Goal: Task Accomplishment & Management: Manage account settings

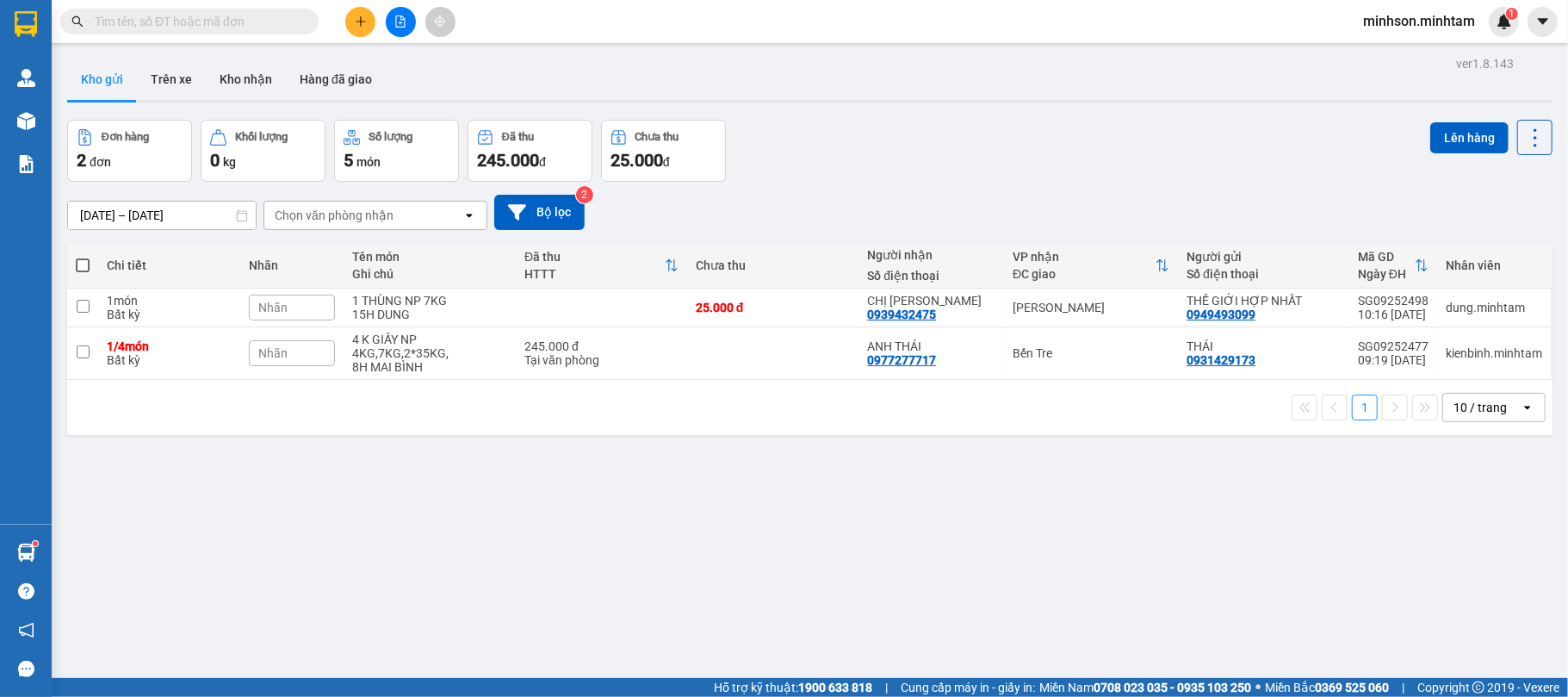
click at [1389, 25] on span "minhson.minhtam" at bounding box center [1419, 21] width 139 height 22
click at [1389, 52] on span "Đăng xuất" at bounding box center [1427, 53] width 104 height 19
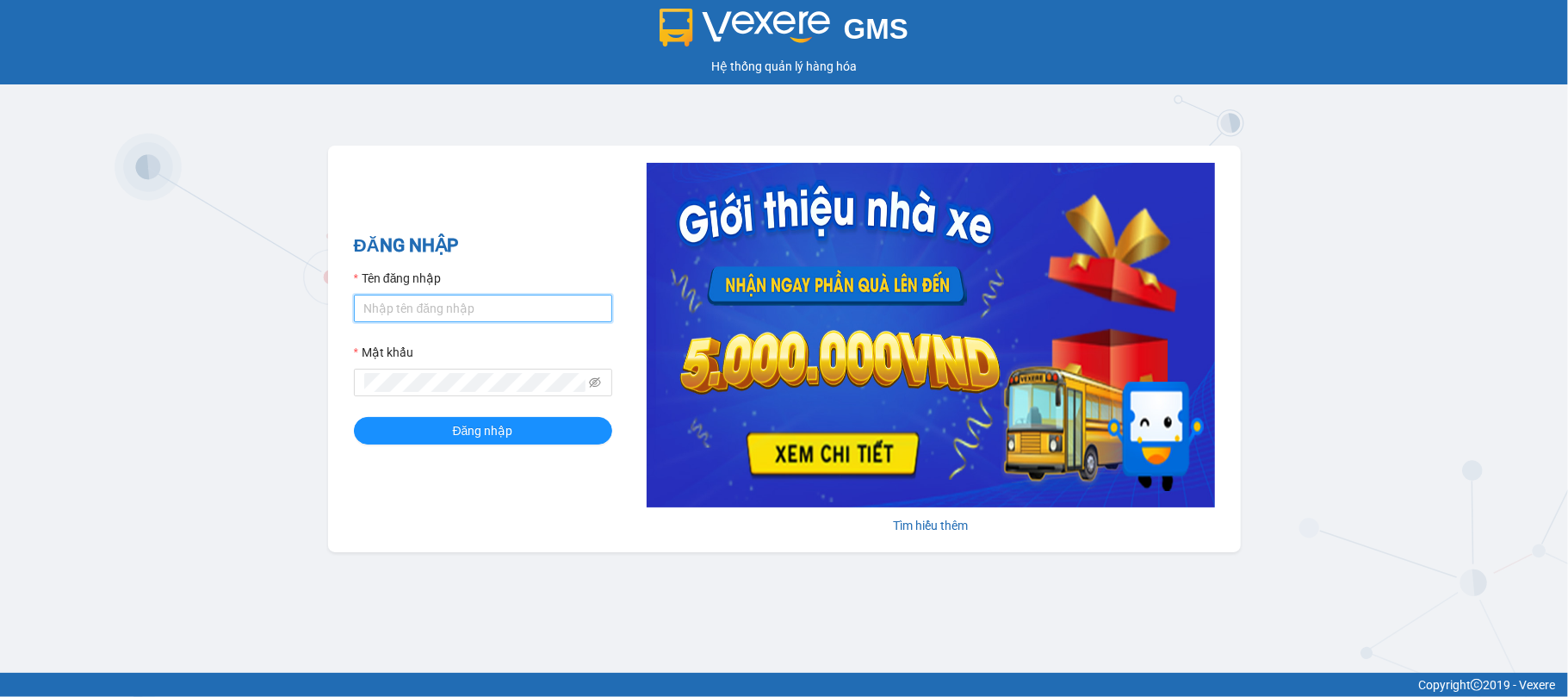
click at [449, 305] on input "Tên đăng nhập" at bounding box center [483, 308] width 258 height 27
type input "kienbinh.minhtam"
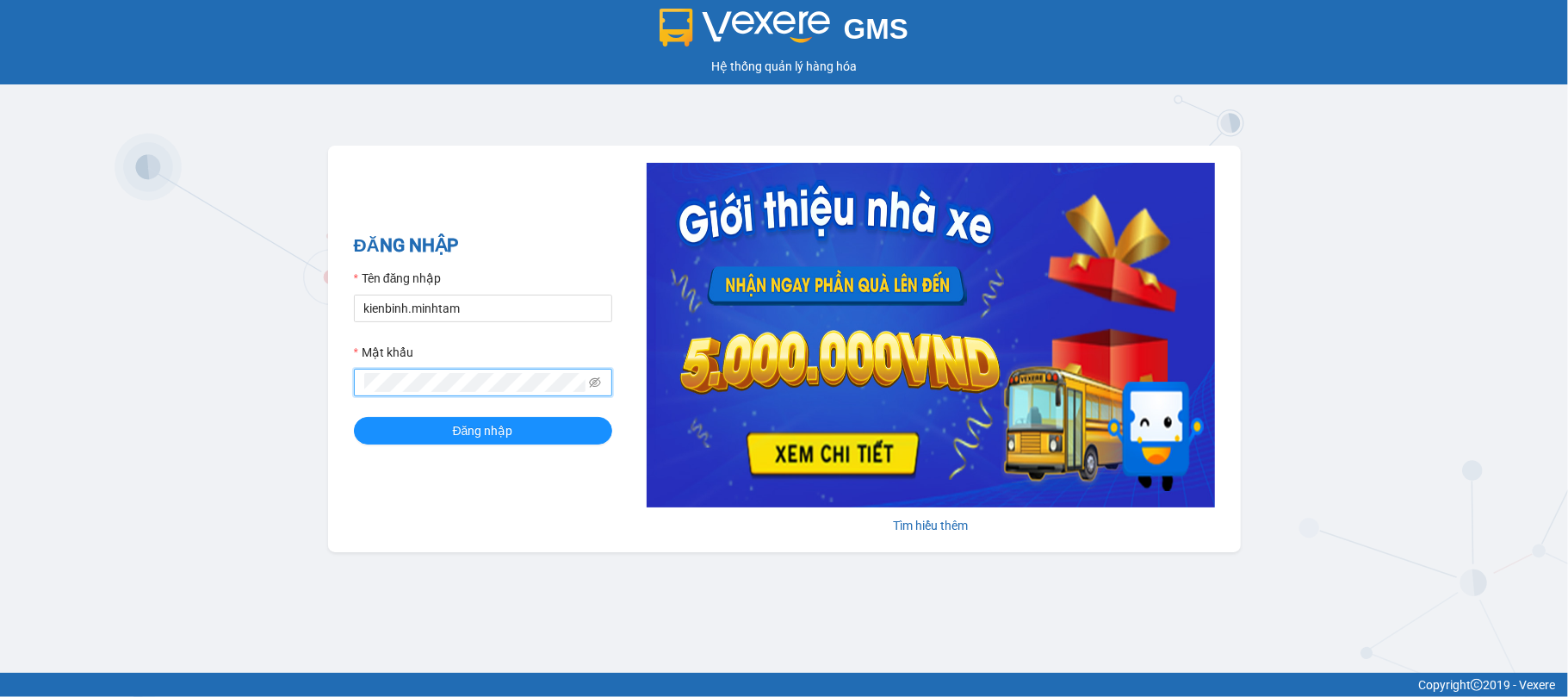
click at [354, 417] on button "Đăng nhập" at bounding box center [483, 430] width 258 height 27
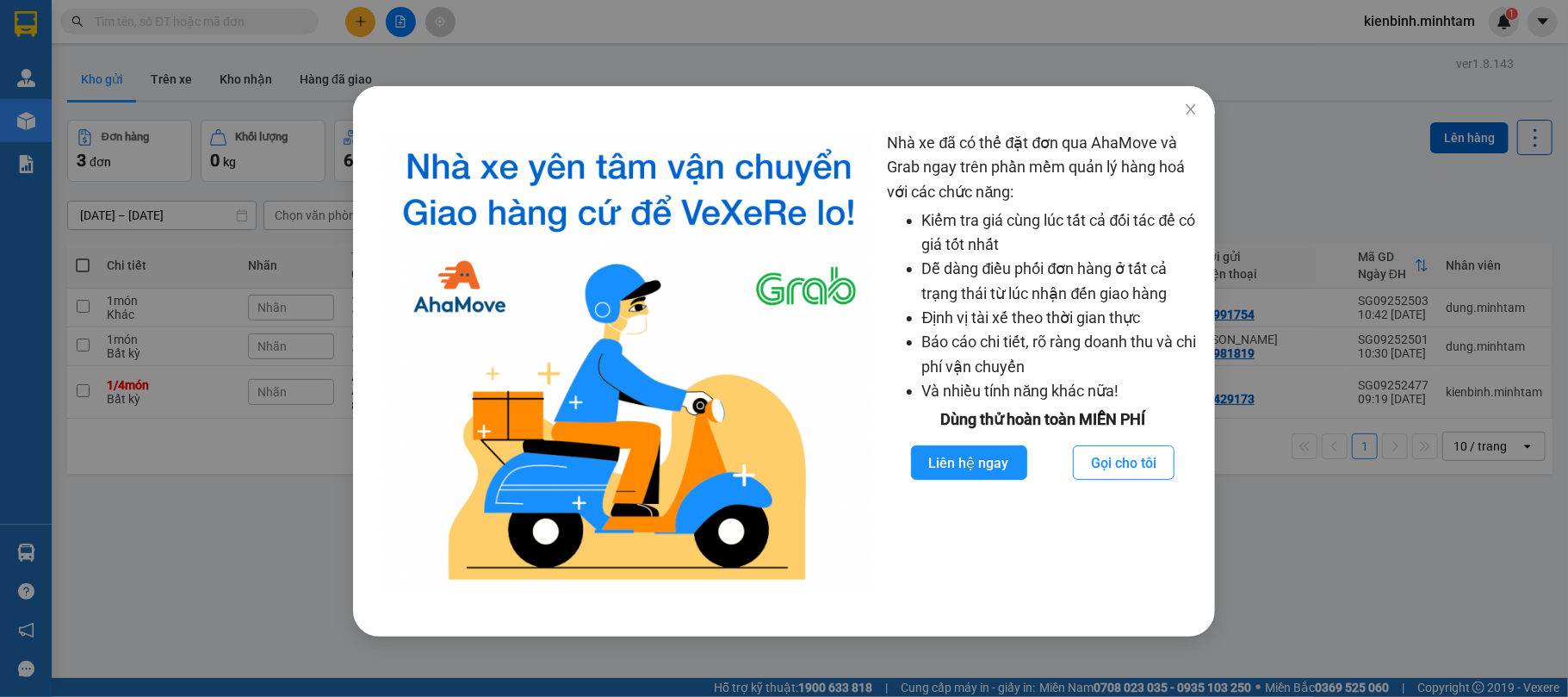
click at [236, 558] on div "Nhà xe đã có thể đặt đơn qua AhaMove và Grab ngay trên phần mềm quản lý hàng ho…" at bounding box center [784, 348] width 1568 height 697
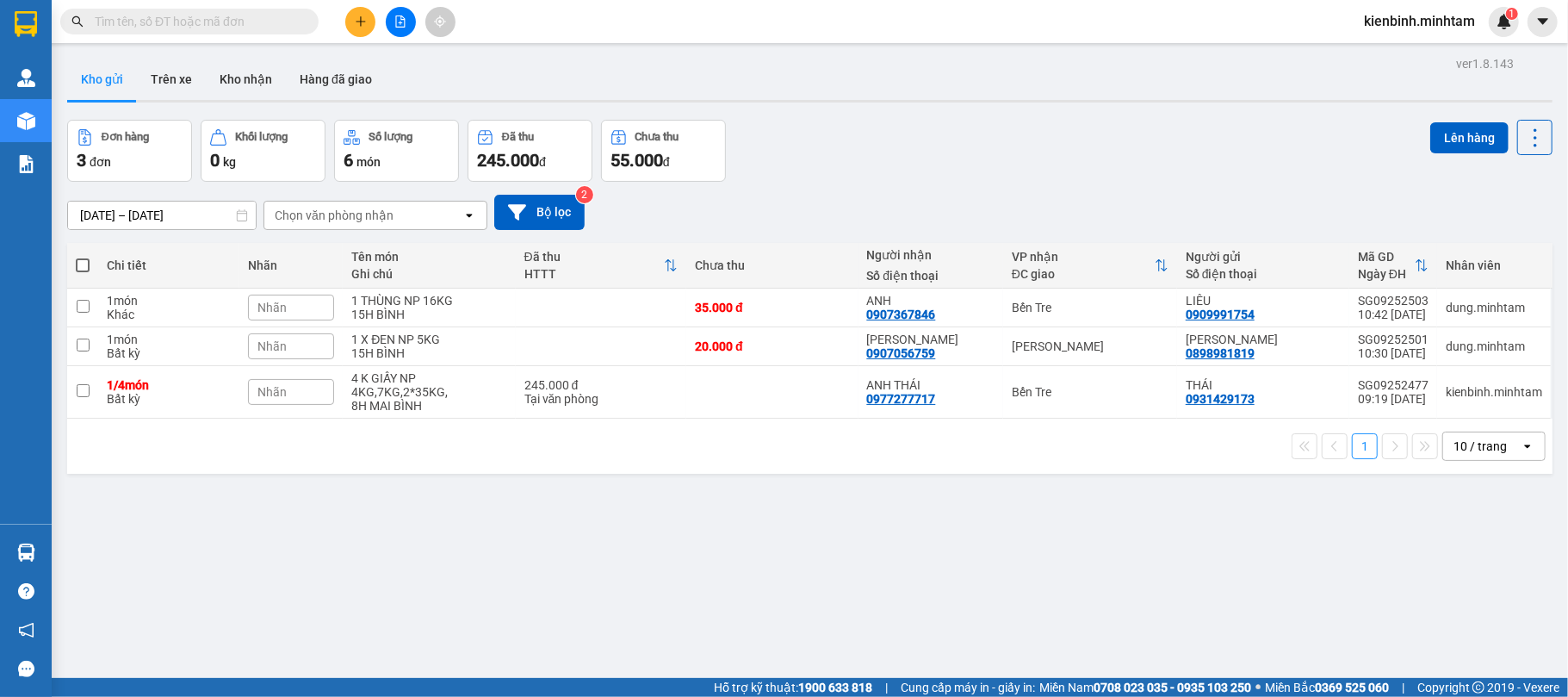
click at [1521, 452] on icon "open" at bounding box center [1527, 446] width 14 height 14
click at [1492, 644] on span "100 / trang" at bounding box center [1470, 641] width 62 height 17
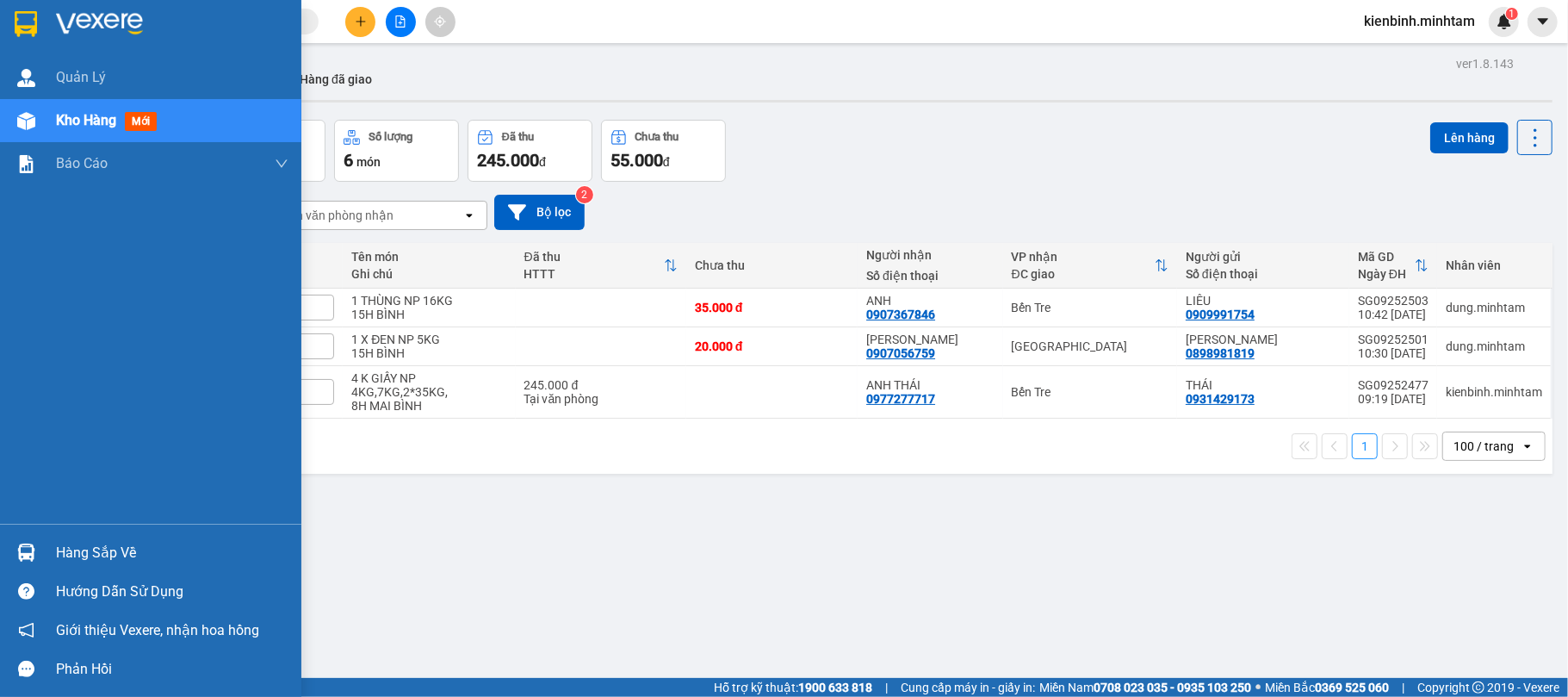
click at [117, 549] on div "Hàng sắp về" at bounding box center [173, 553] width 233 height 25
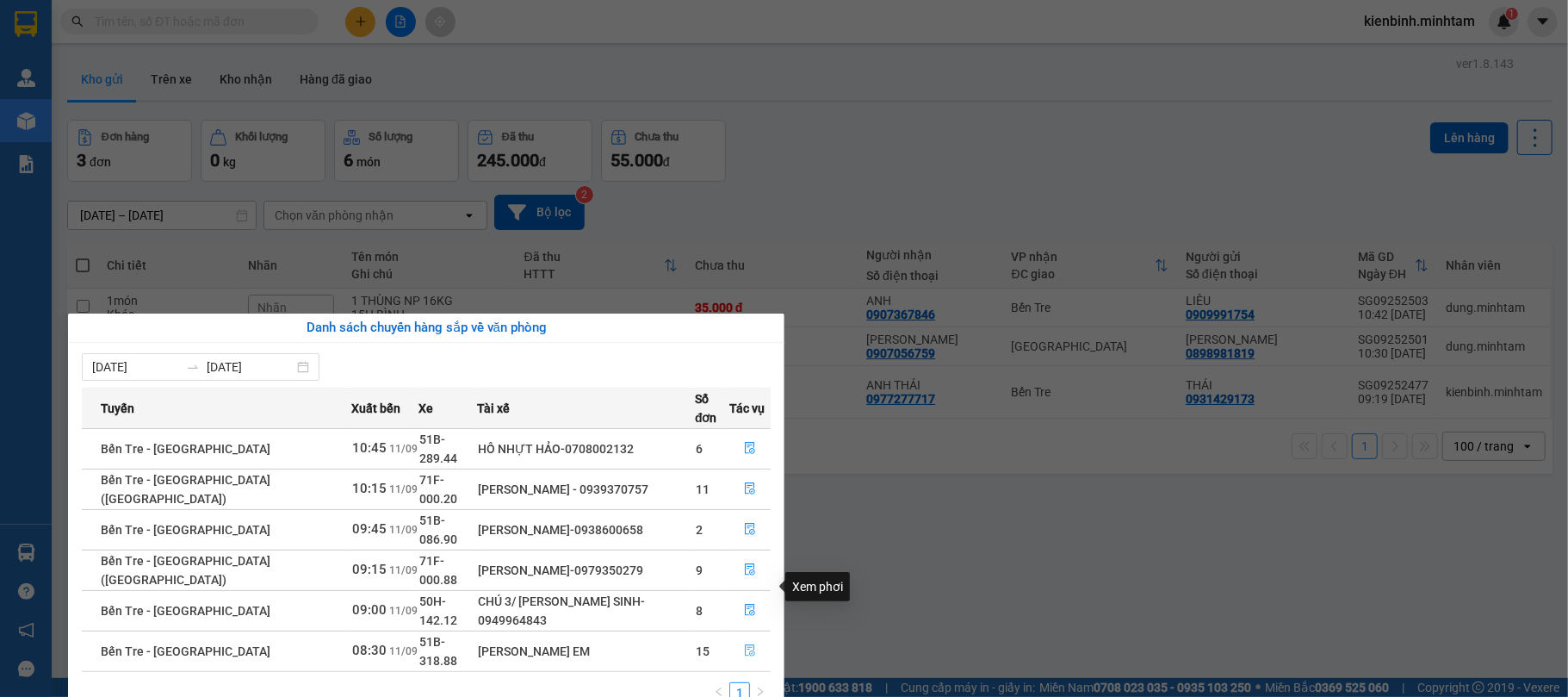
click at [744, 644] on icon "file-done" at bounding box center [749, 650] width 12 height 12
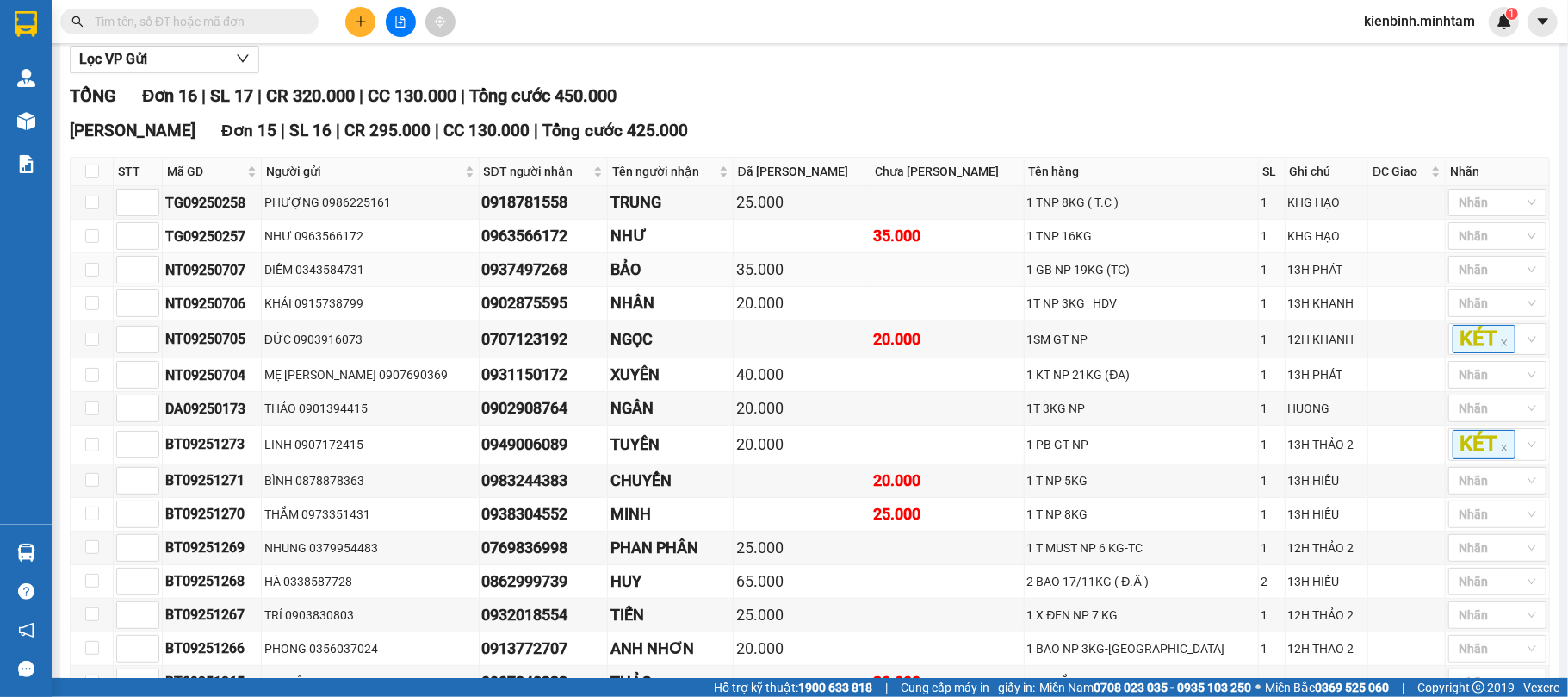
scroll to position [229, 0]
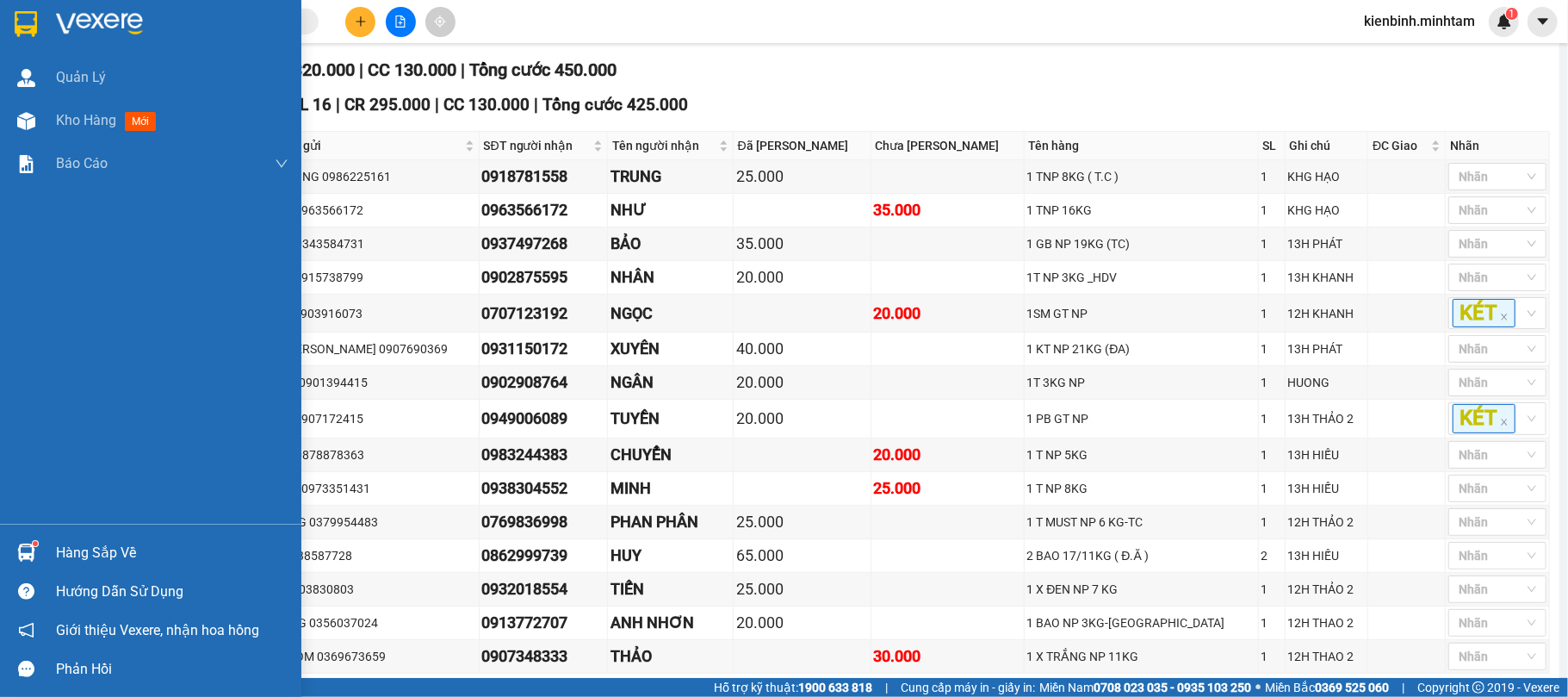
click at [62, 542] on div "Hàng sắp về" at bounding box center [173, 553] width 233 height 25
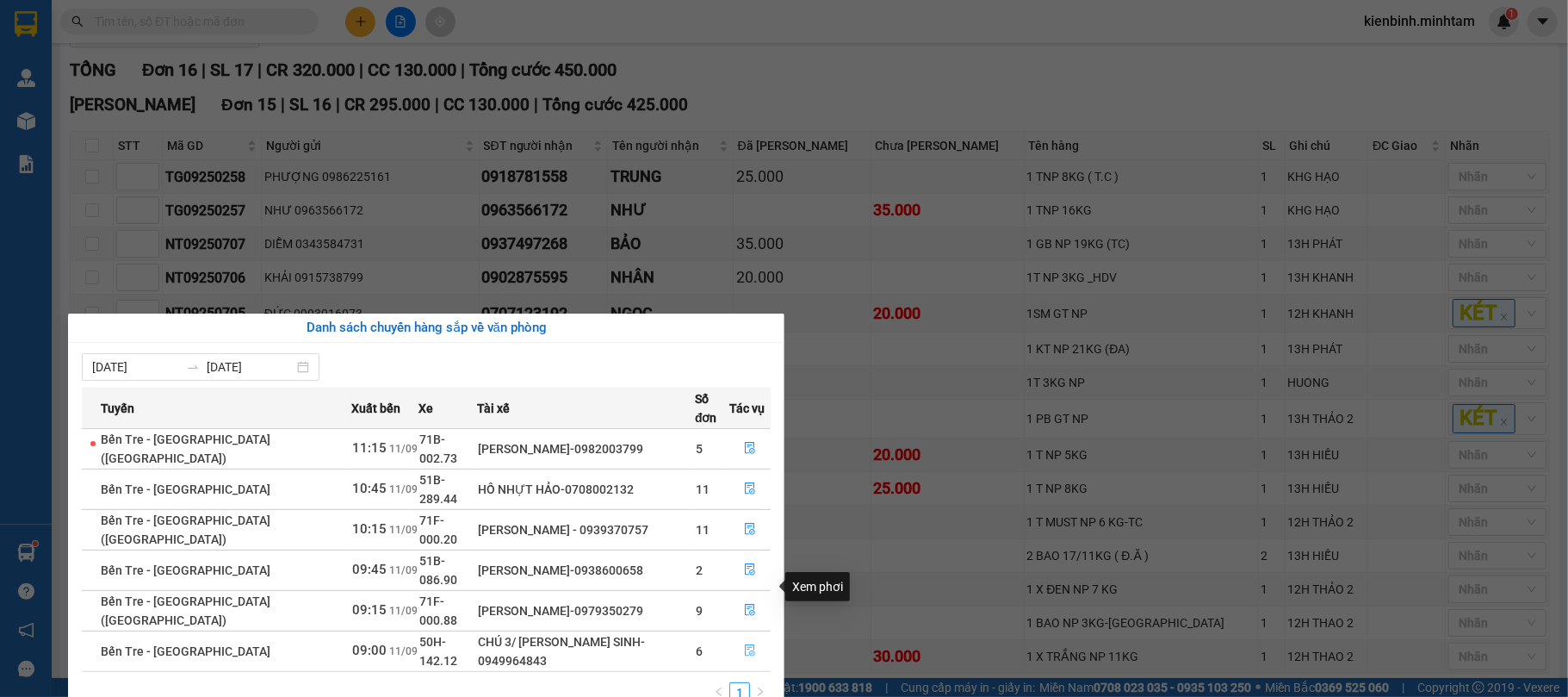
click at [749, 645] on icon "file-done" at bounding box center [749, 651] width 10 height 12
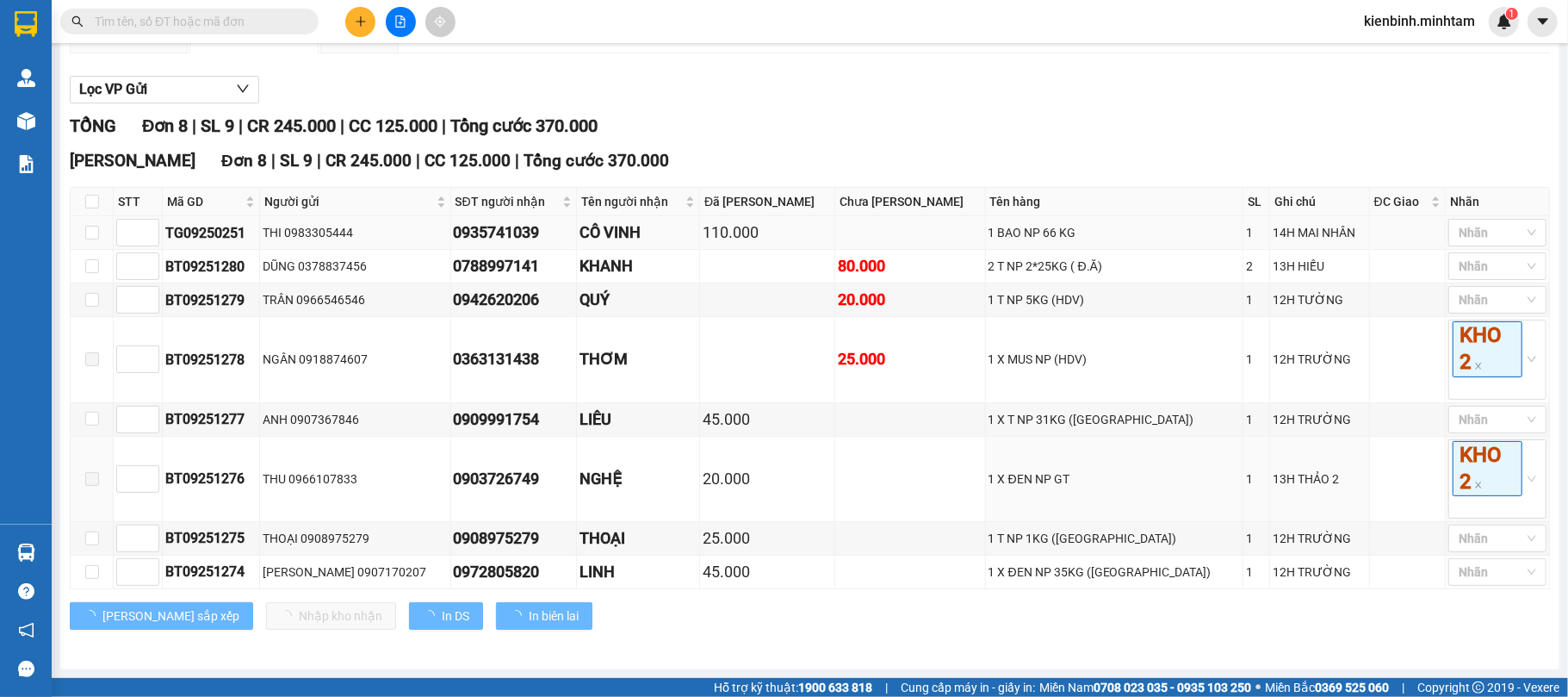
scroll to position [202, 0]
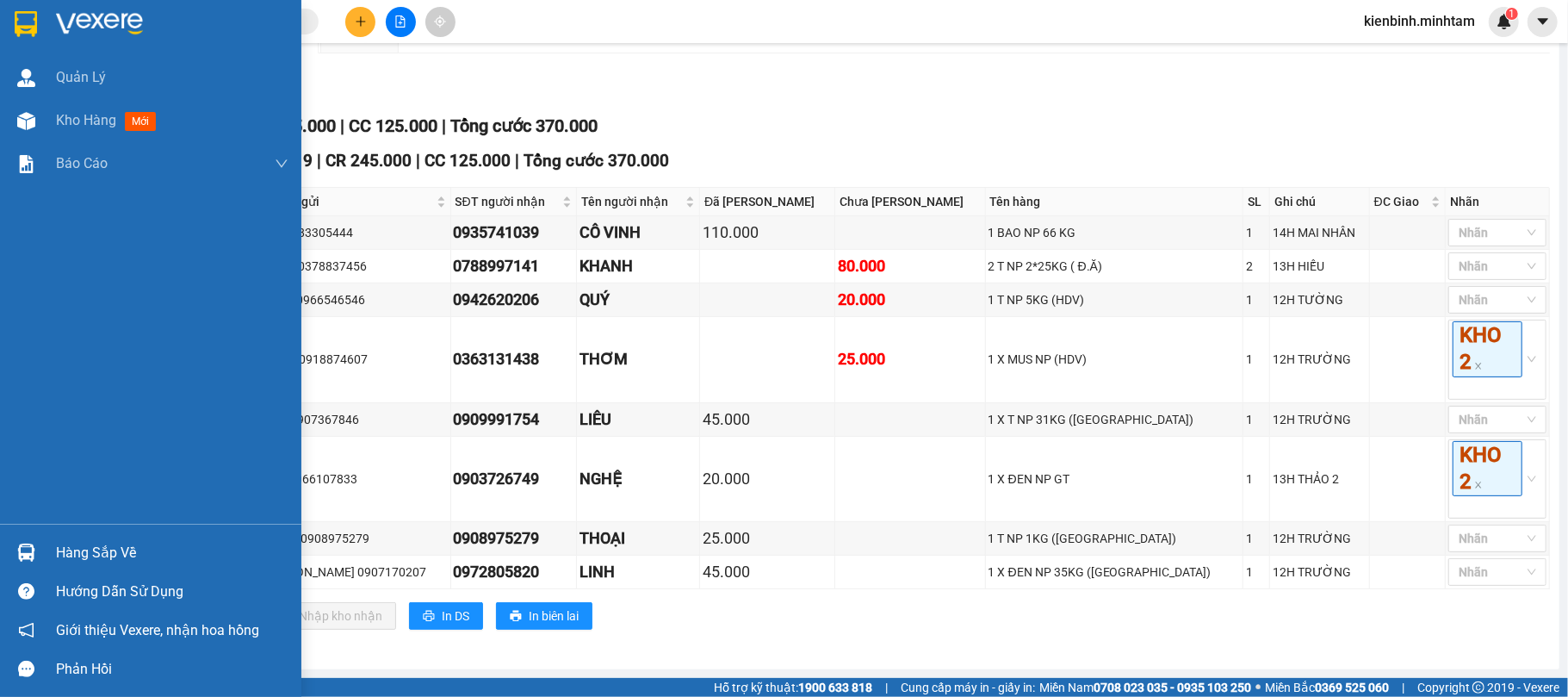
click at [45, 548] on div "Hàng sắp về" at bounding box center [150, 552] width 301 height 39
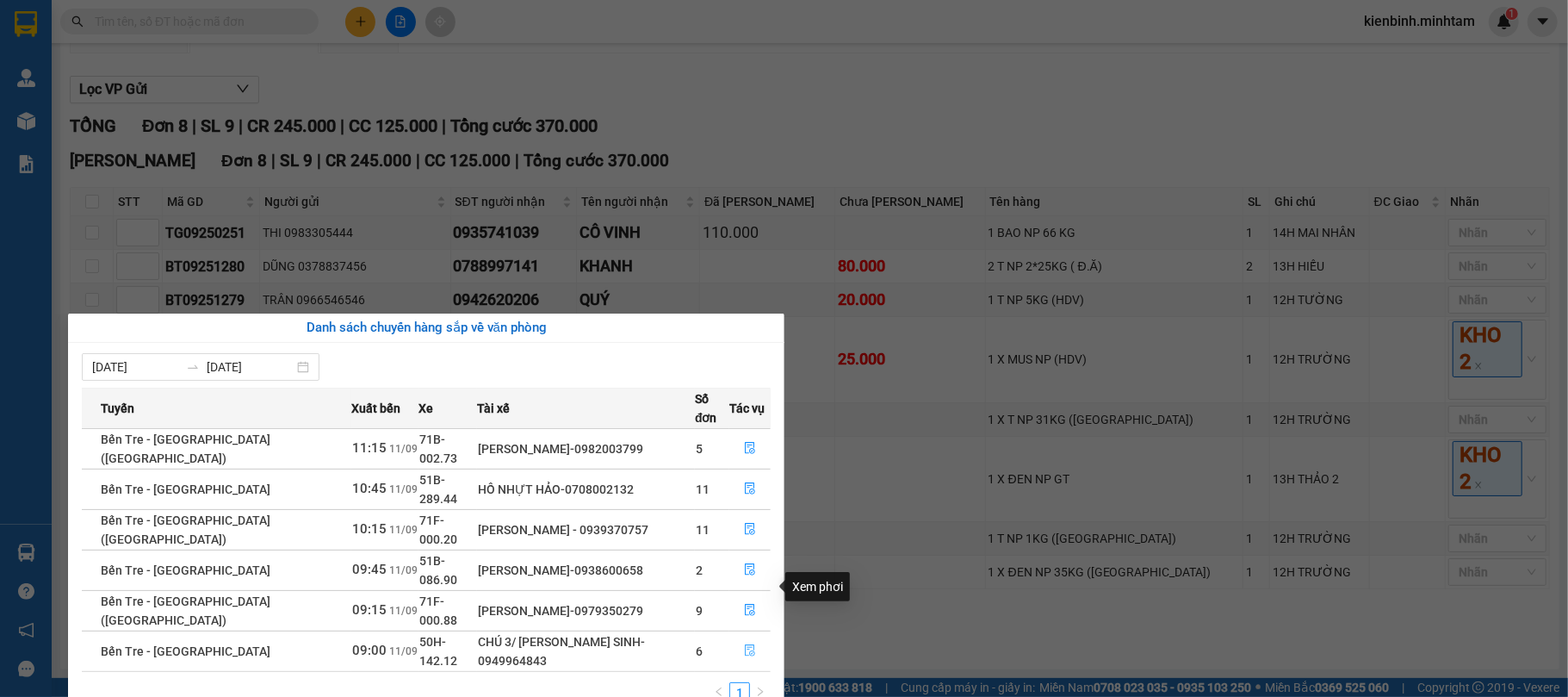
click at [737, 638] on button "button" at bounding box center [750, 652] width 40 height 27
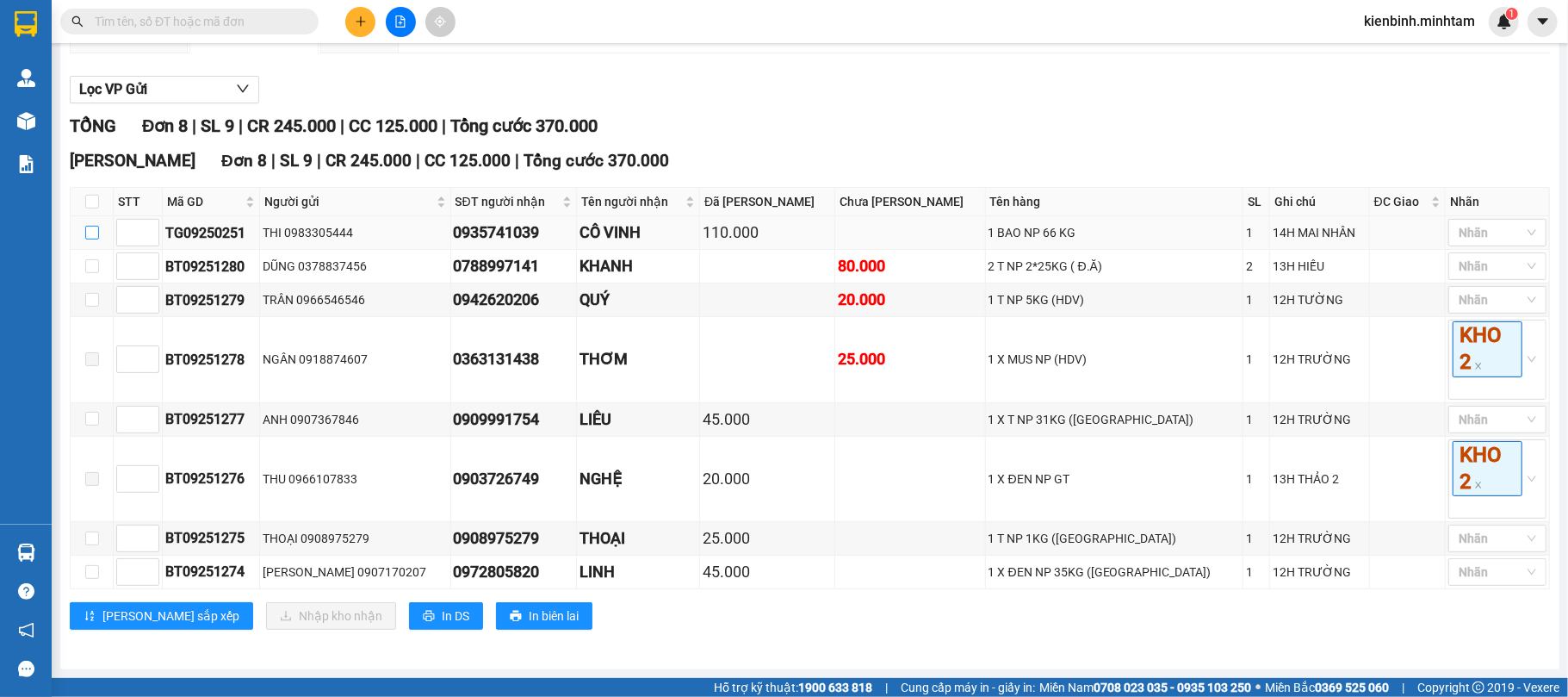
click at [89, 232] on input "checkbox" at bounding box center [92, 232] width 14 height 14
checkbox input "true"
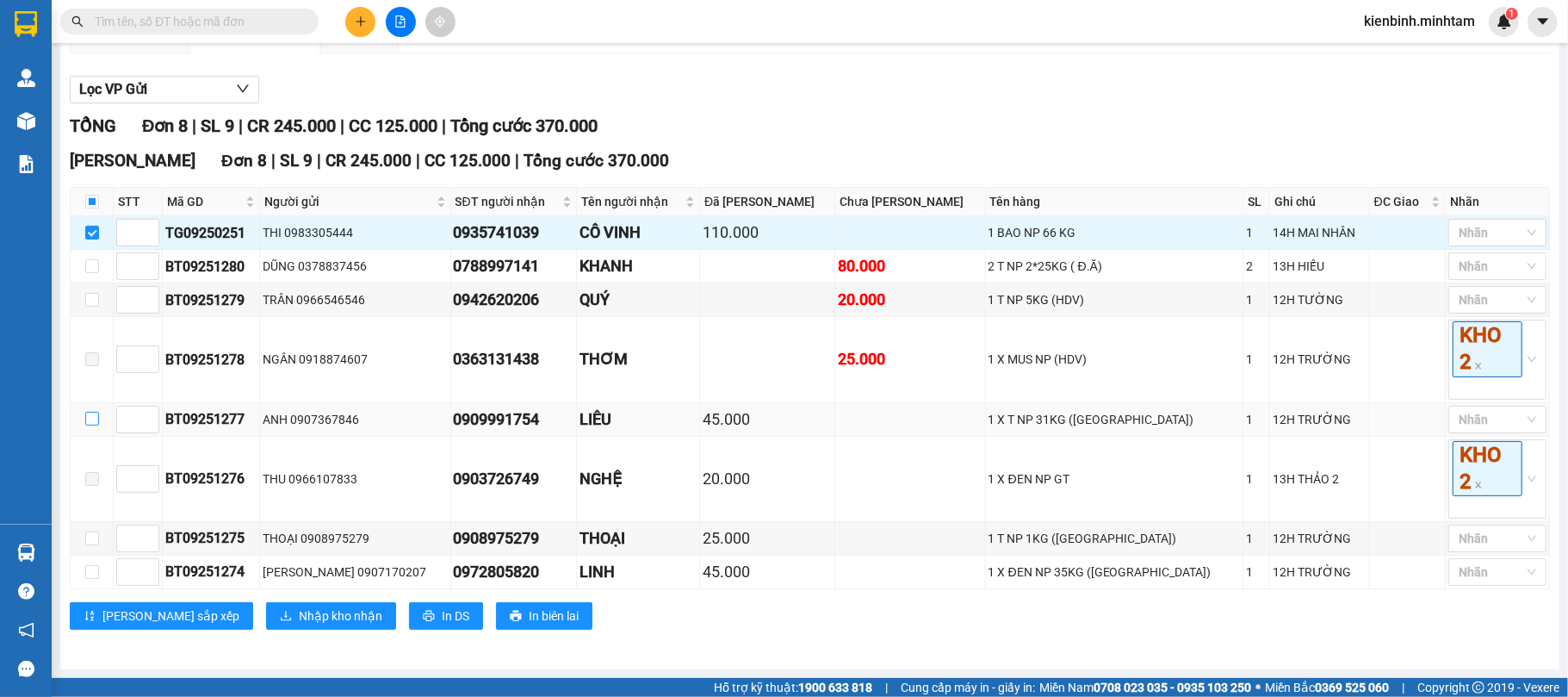
click at [88, 425] on label at bounding box center [92, 419] width 14 height 19
click at [88, 425] on input "checkbox" at bounding box center [92, 419] width 14 height 14
checkbox input "true"
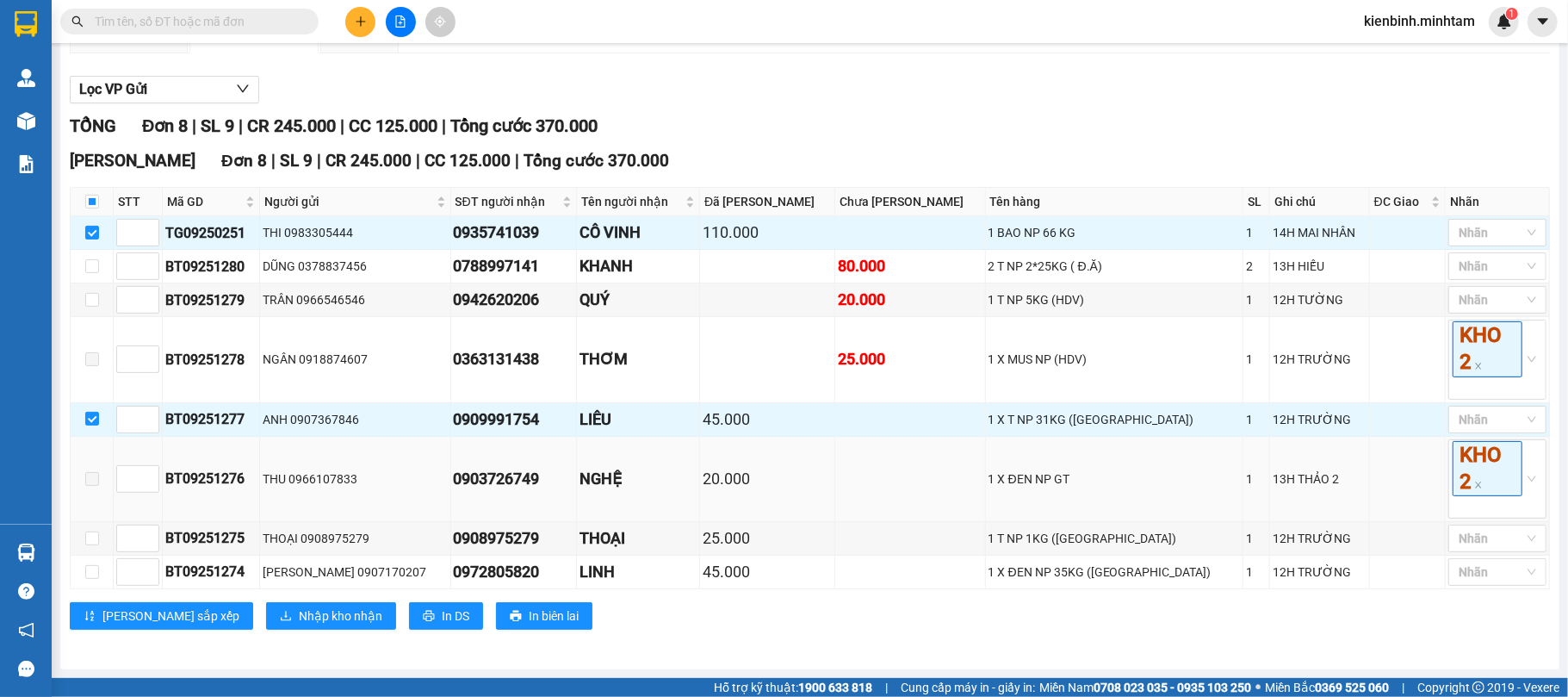
click at [93, 479] on span at bounding box center [92, 479] width 14 height 14
click at [89, 531] on input "checkbox" at bounding box center [92, 538] width 14 height 14
checkbox input "true"
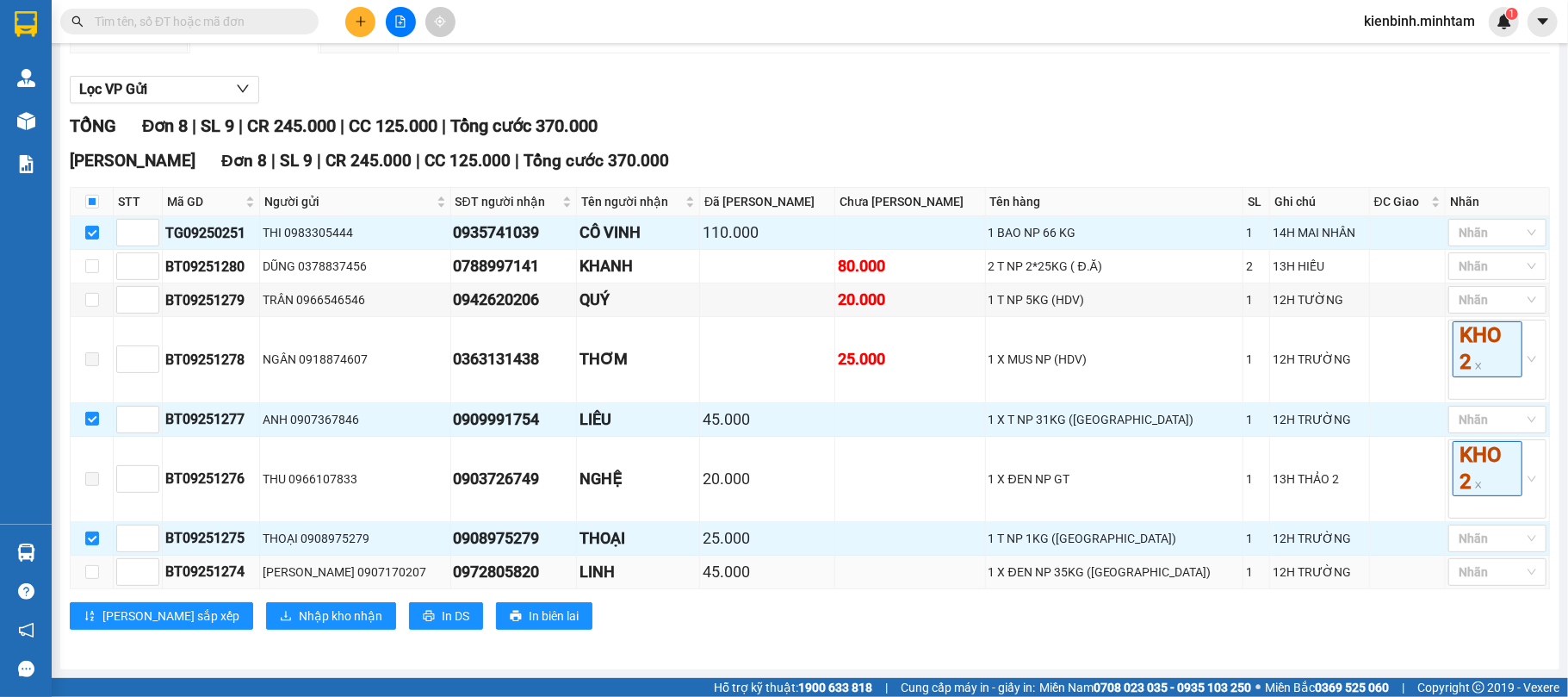
drag, startPoint x: 90, startPoint y: 593, endPoint x: 84, endPoint y: 580, distance: 14.3
click at [86, 584] on div "[PERSON_NAME][GEOGRAPHIC_DATA] 8 | SL 9 | CR 245.000 | CC 125.000 | Tổng cước 3…" at bounding box center [809, 395] width 1480 height 494
click at [85, 570] on td at bounding box center [92, 572] width 43 height 34
click at [91, 571] on input "checkbox" at bounding box center [92, 571] width 14 height 14
checkbox input "true"
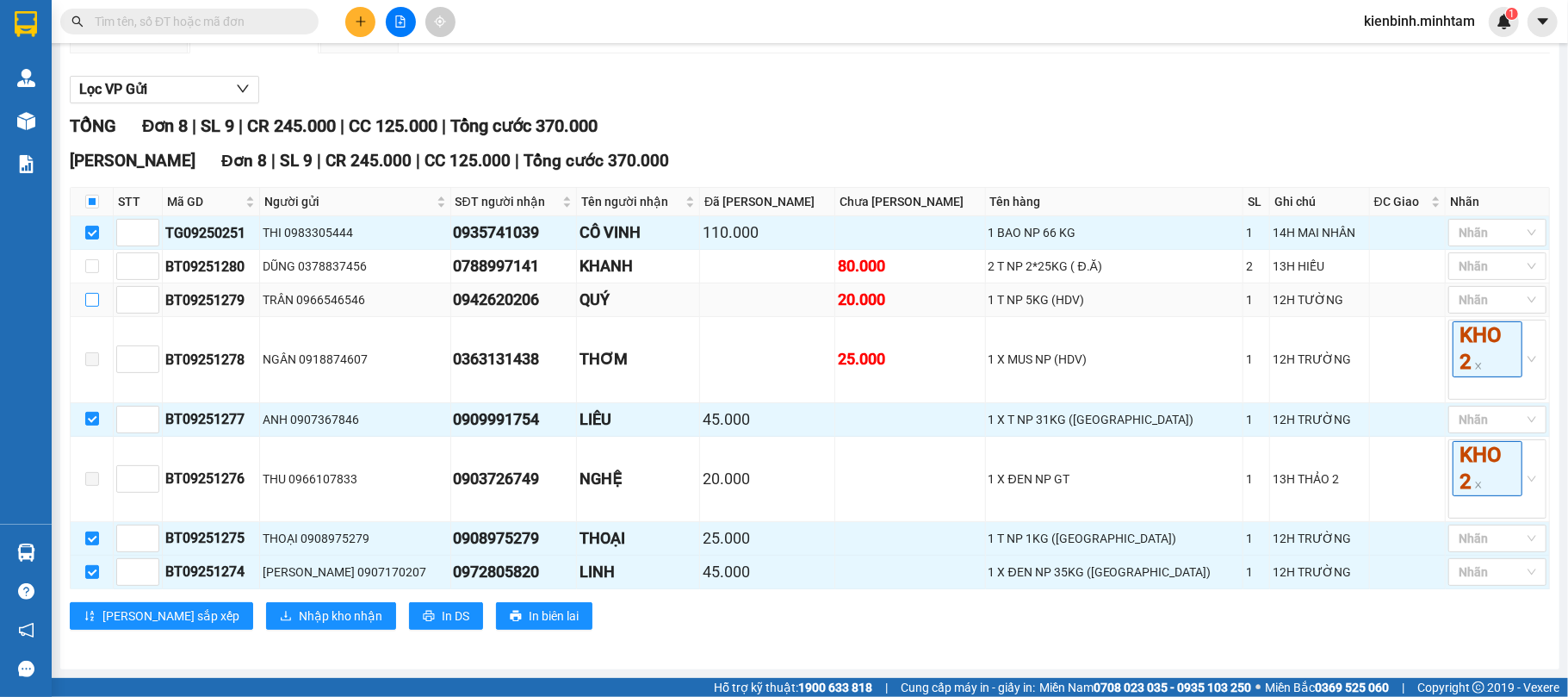
click at [95, 294] on input "checkbox" at bounding box center [92, 299] width 14 height 14
checkbox input "true"
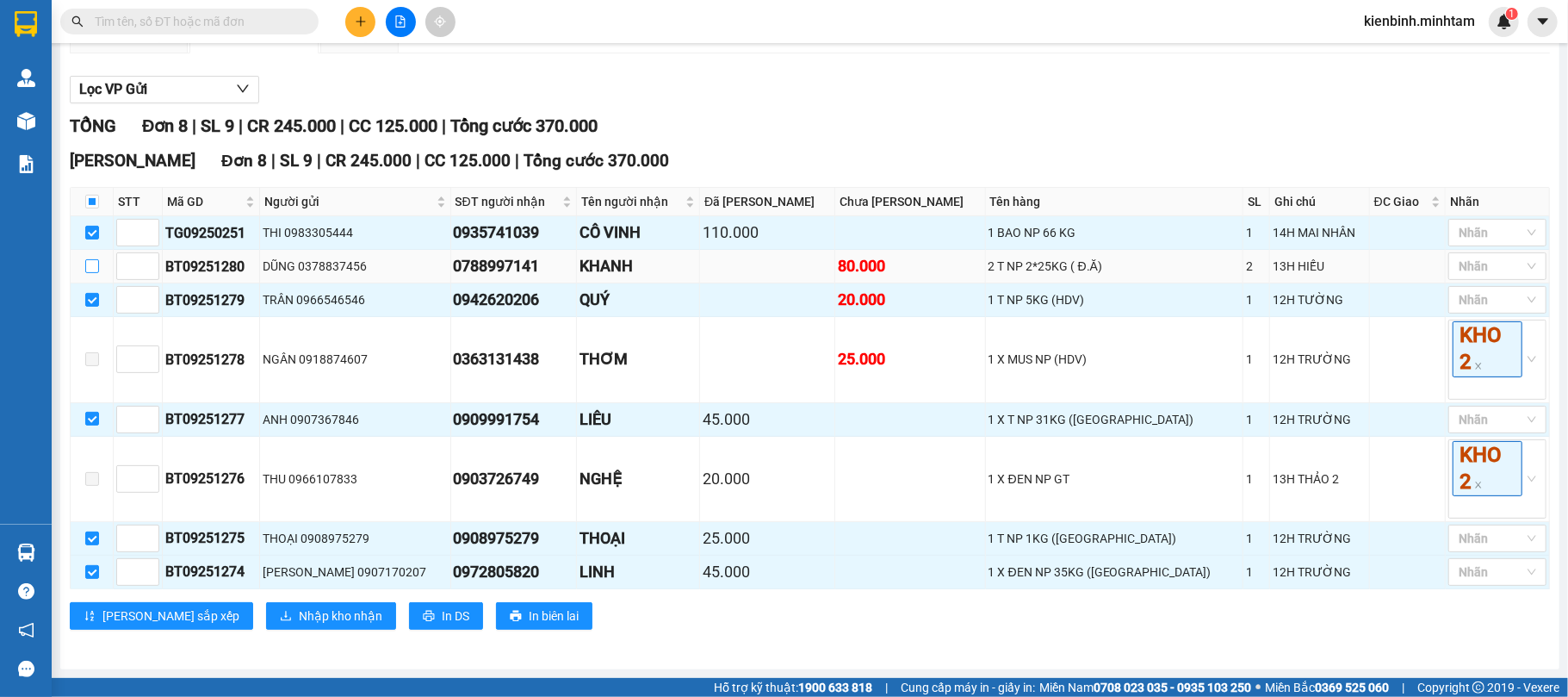
click at [93, 259] on input "checkbox" at bounding box center [92, 266] width 14 height 14
checkbox input "true"
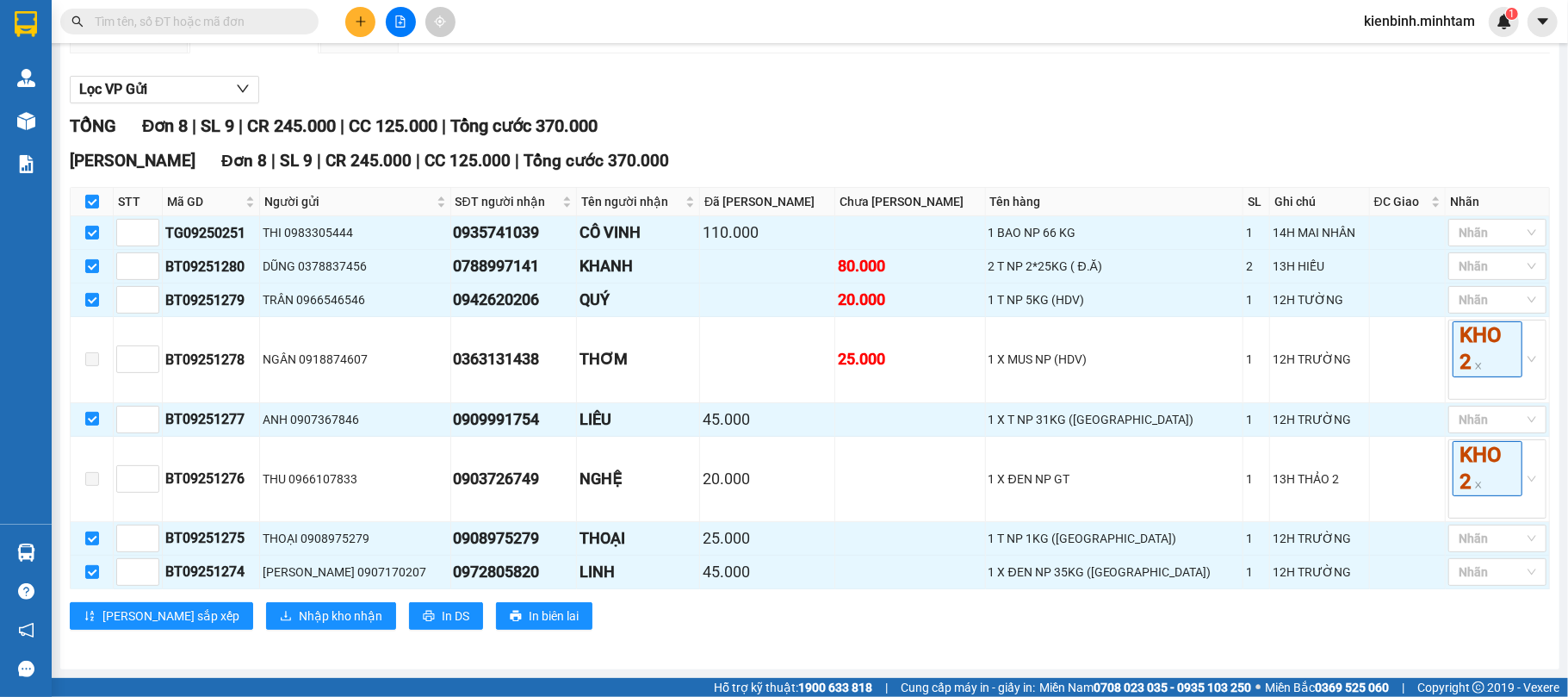
click at [256, 601] on div "[PERSON_NAME][GEOGRAPHIC_DATA] 8 | SL 9 | CR 245.000 | CC 125.000 | Tổng cước 3…" at bounding box center [809, 395] width 1480 height 494
click at [299, 614] on span "Nhập kho nhận" at bounding box center [341, 616] width 84 height 19
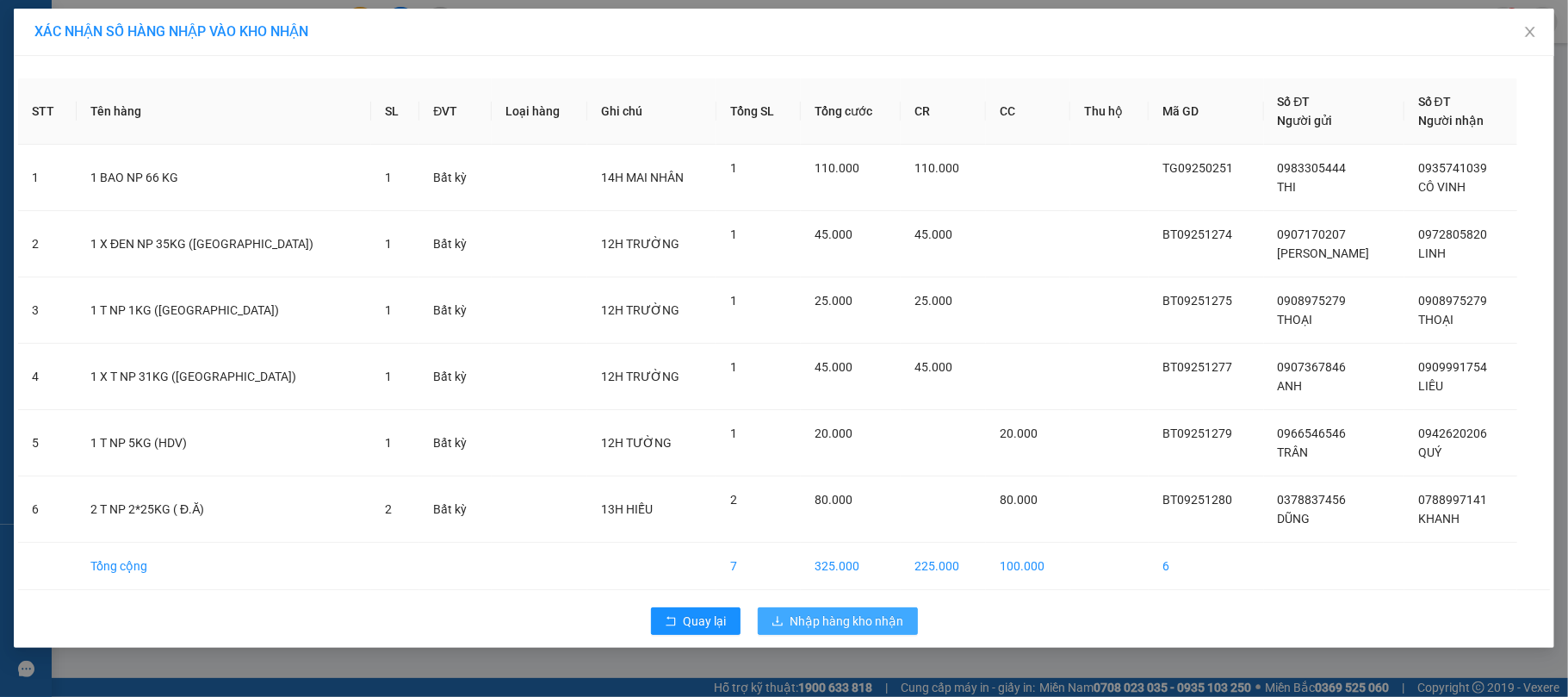
click at [846, 624] on span "Nhập hàng kho nhận" at bounding box center [847, 621] width 114 height 19
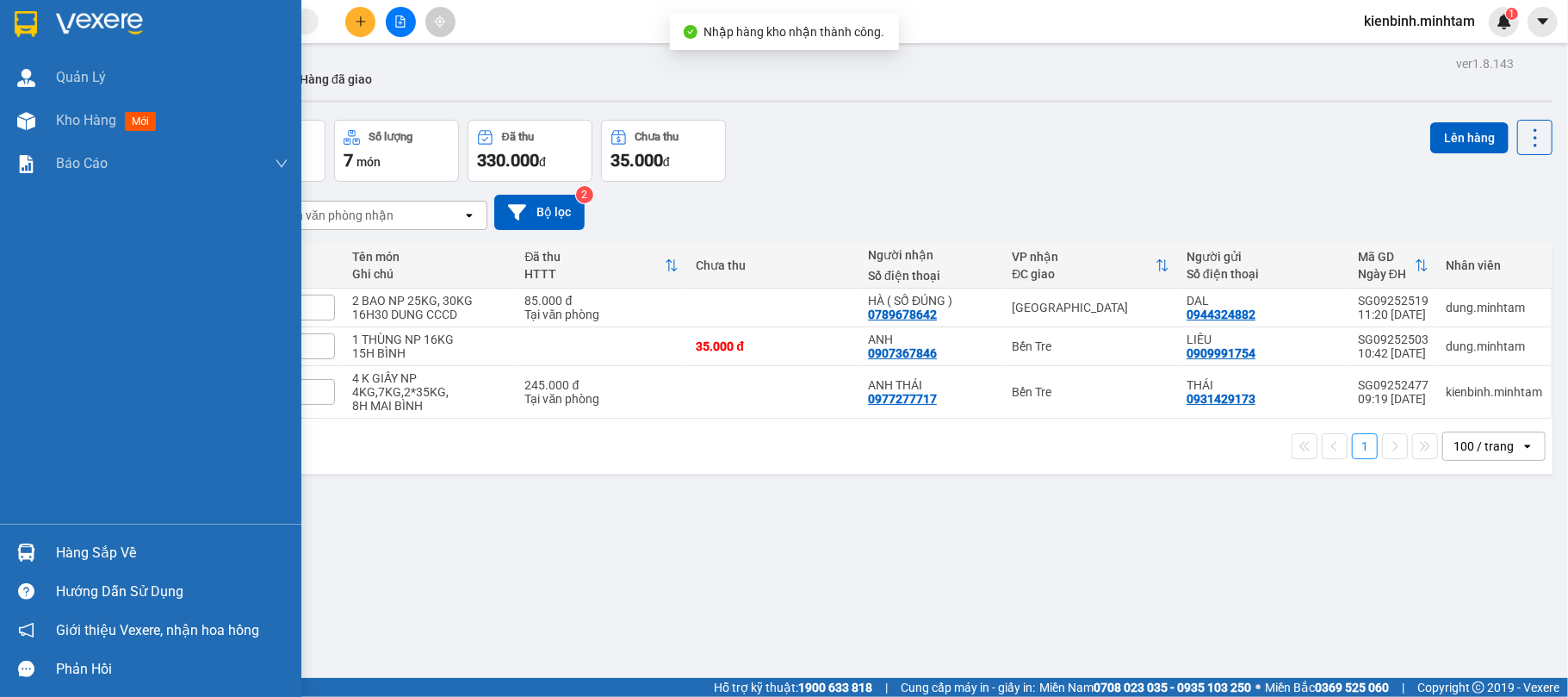
click at [38, 546] on div at bounding box center [25, 552] width 30 height 30
